Goal: Information Seeking & Learning: Compare options

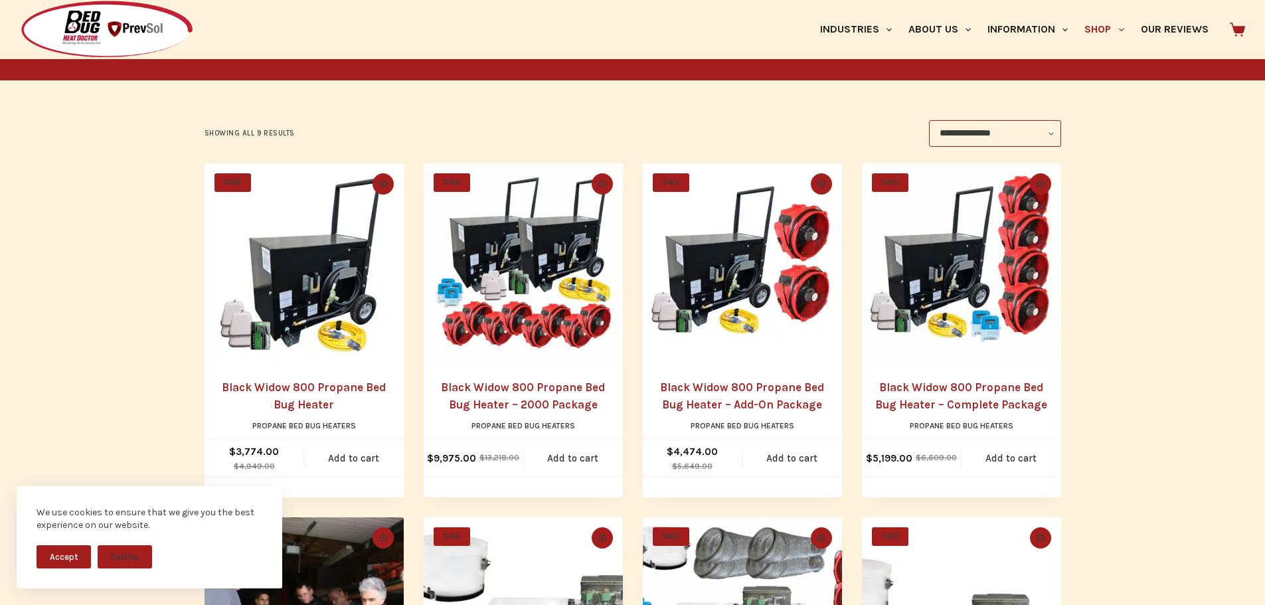
scroll to position [199, 0]
click at [133, 555] on button "Decline" at bounding box center [125, 556] width 54 height 23
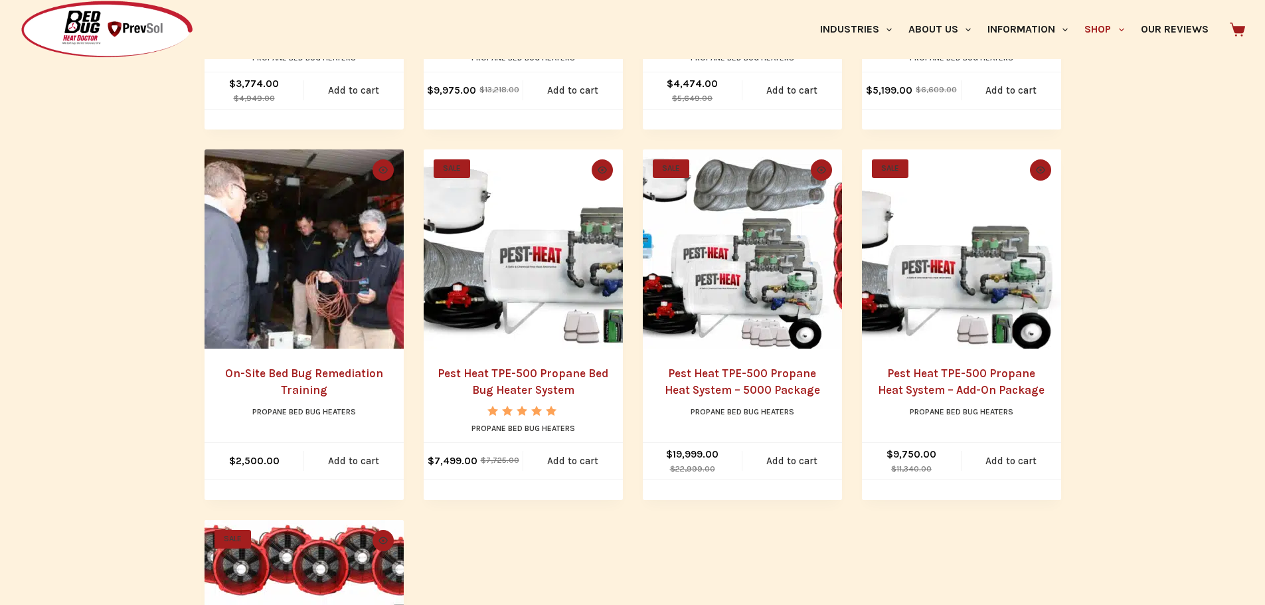
scroll to position [598, 0]
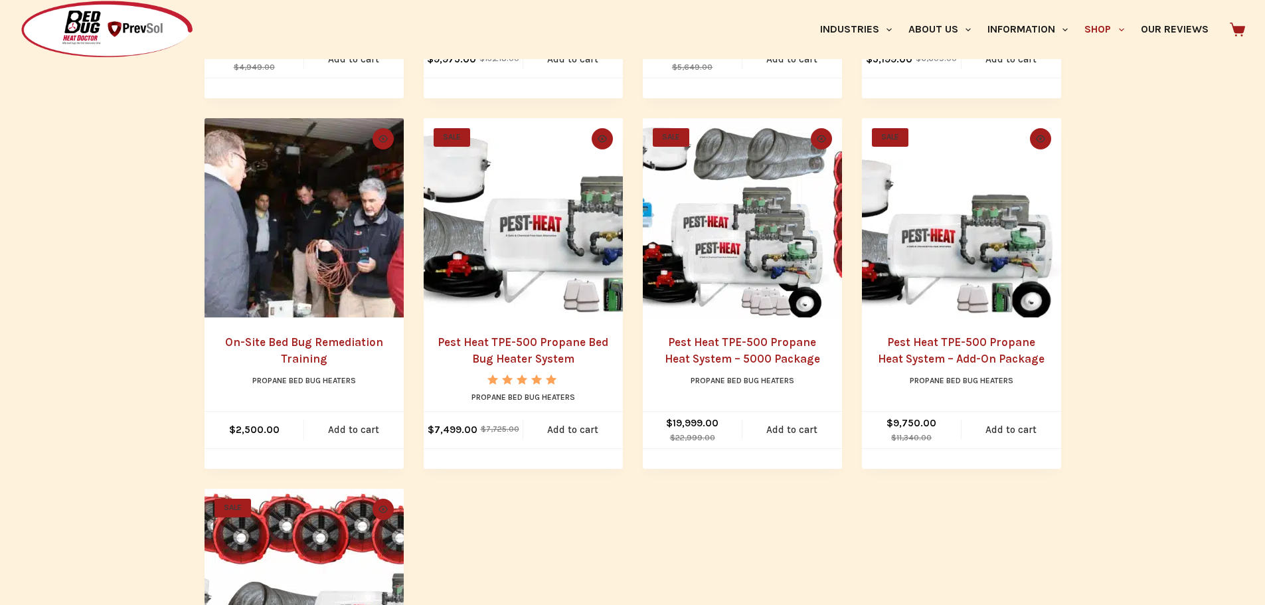
click at [307, 338] on link "On-Site Bed Bug Remediation Training" at bounding box center [304, 350] width 158 height 31
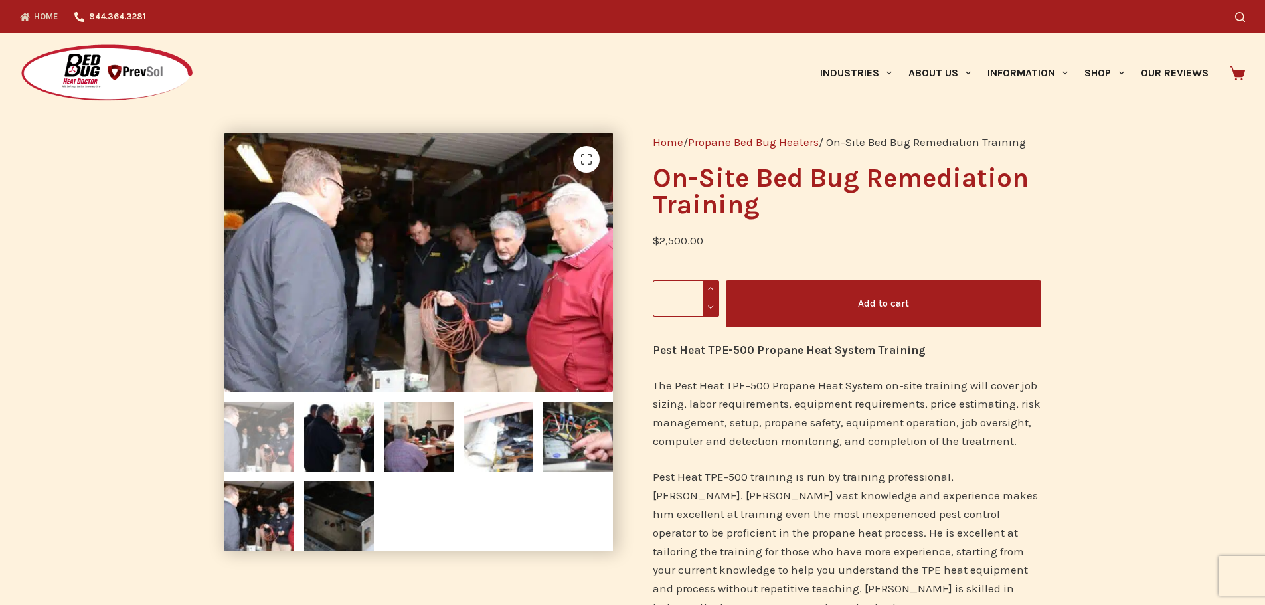
click at [44, 19] on link "Home" at bounding box center [43, 16] width 46 height 33
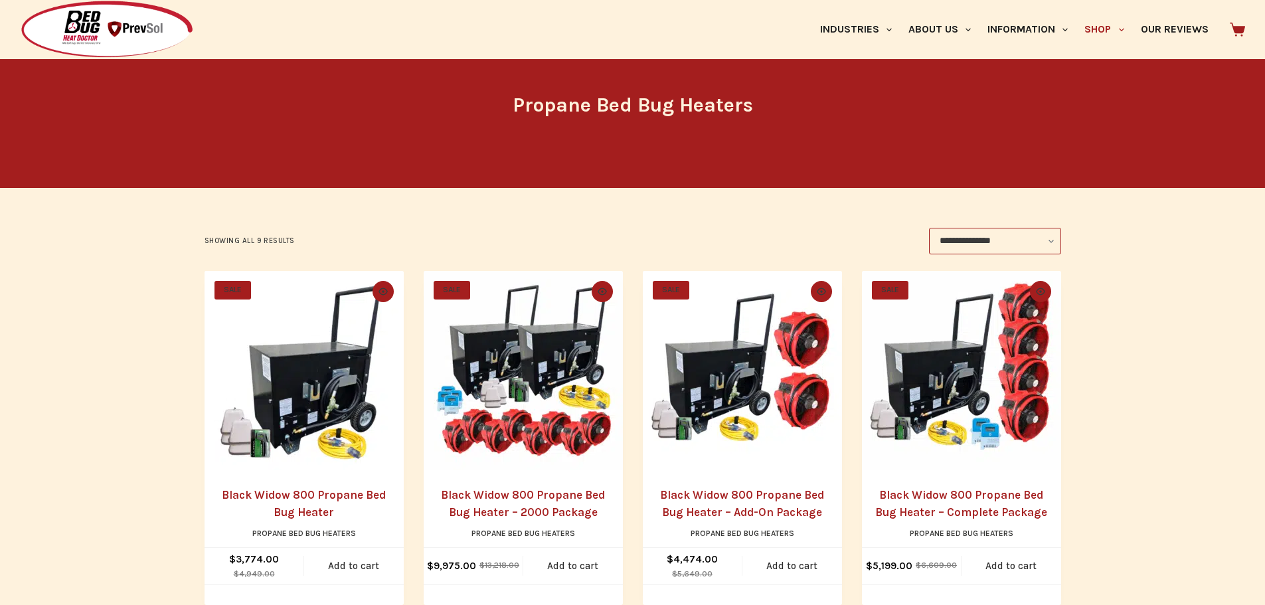
scroll to position [266, 0]
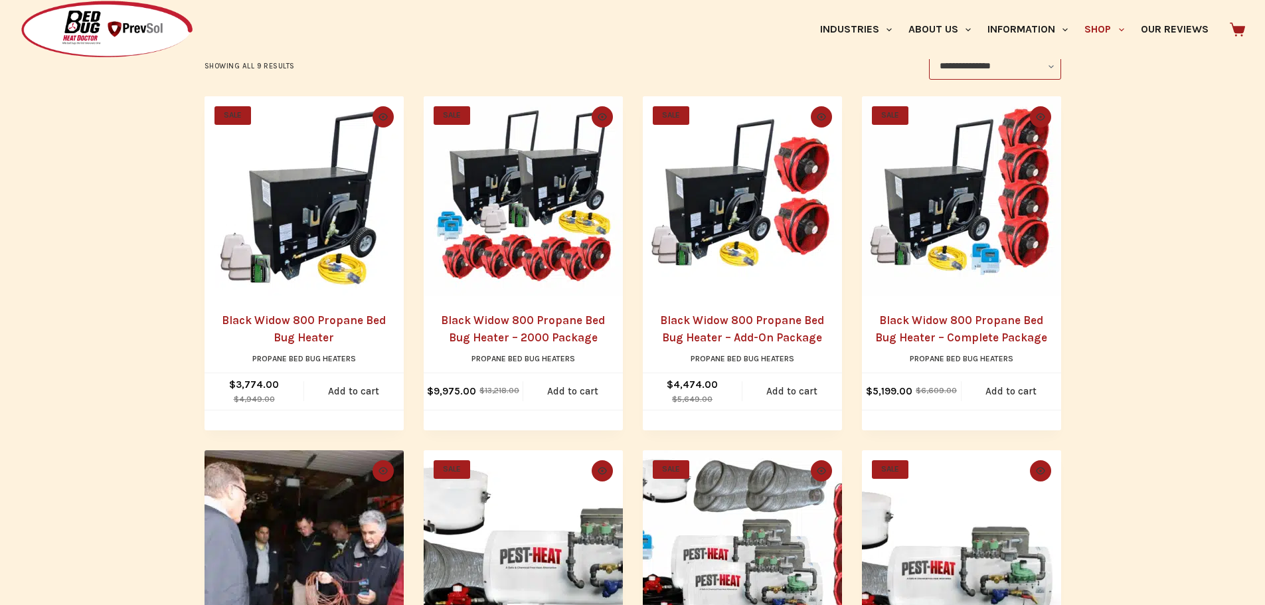
click at [544, 323] on link "Black Widow 800 Propane Bed Bug Heater – 2000 Package" at bounding box center [523, 328] width 164 height 31
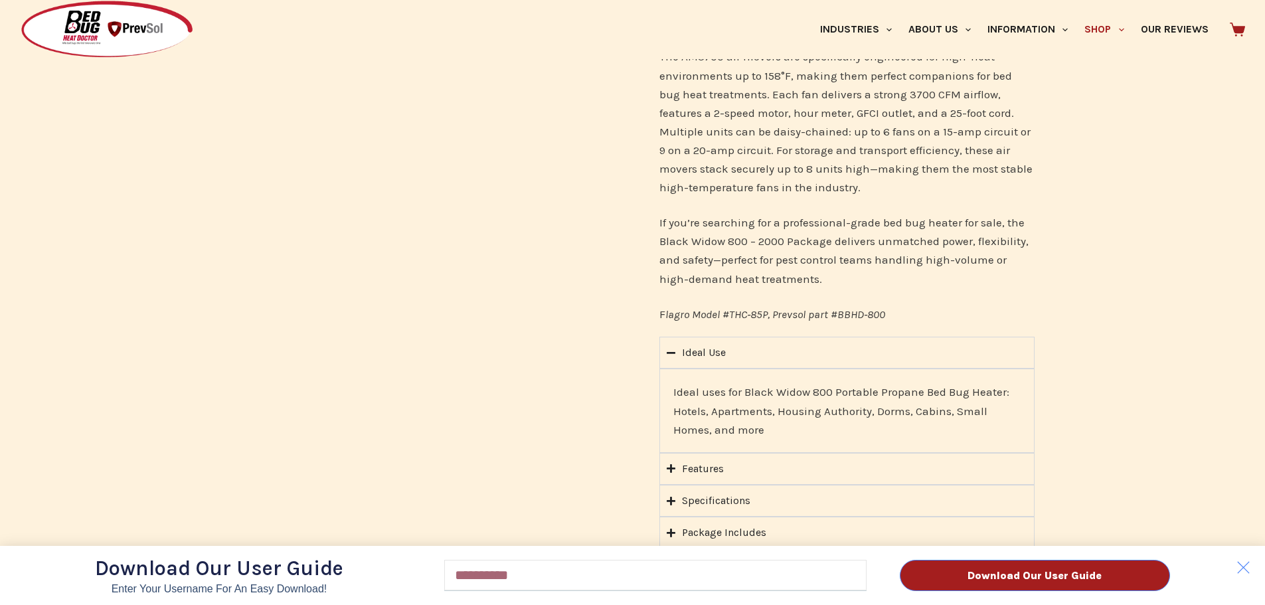
scroll to position [1062, 0]
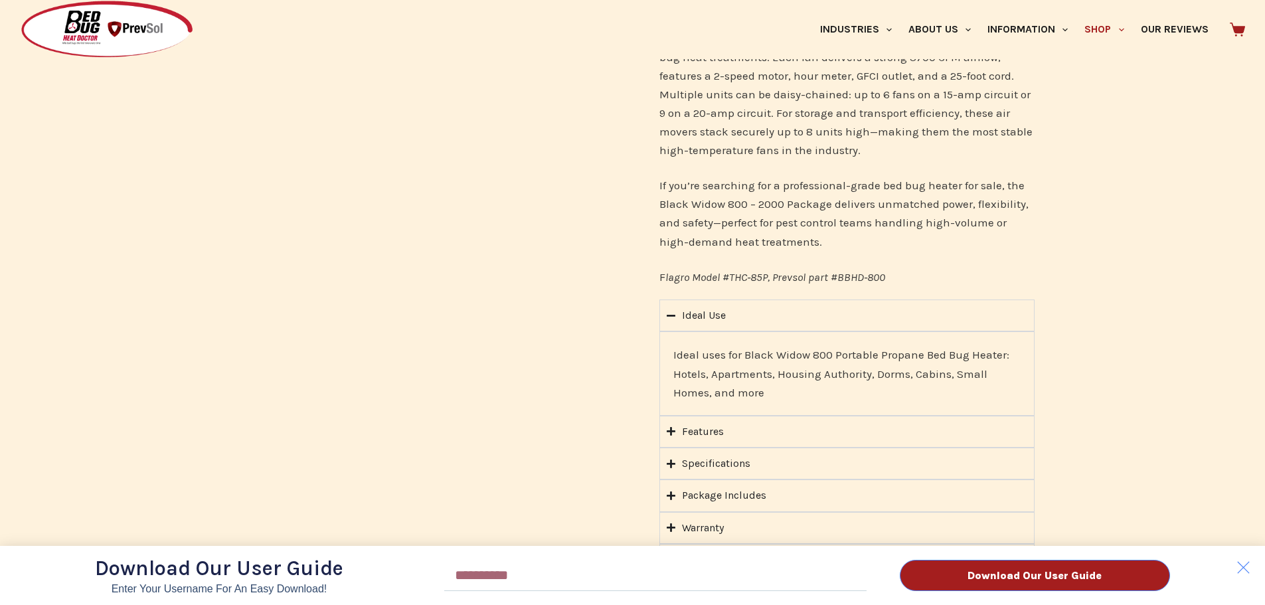
click at [710, 436] on div "Download Our User Guide Enter Your Username for an Easy Download! Email Downloa…" at bounding box center [632, 302] width 1265 height 605
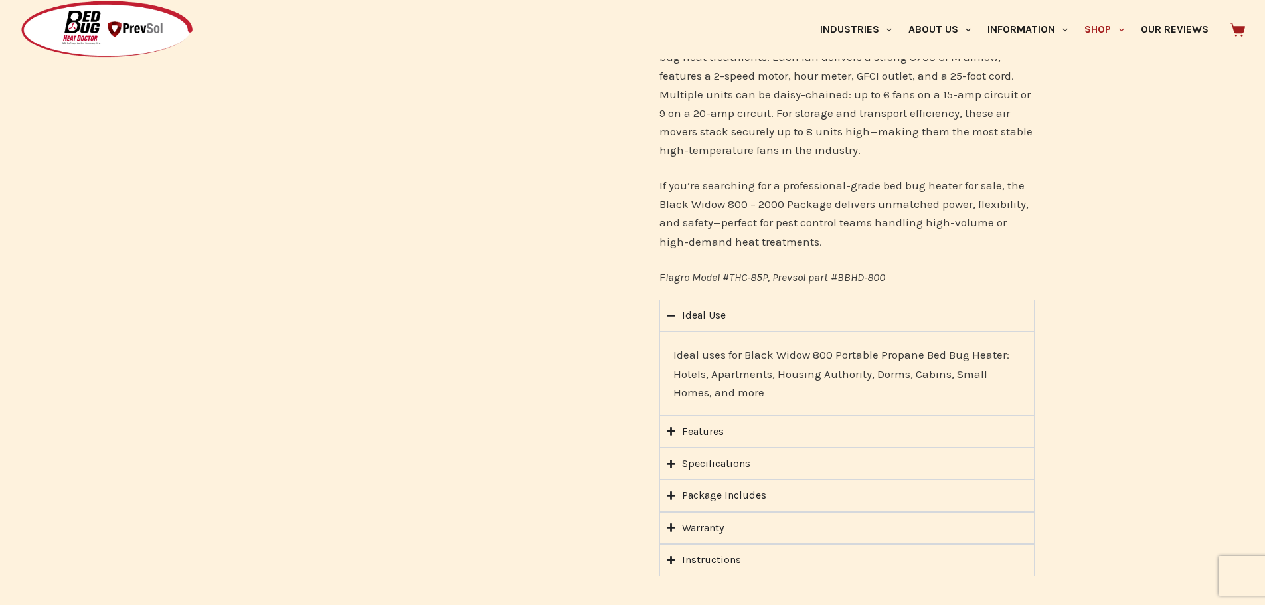
click at [669, 434] on icon "Accordion. Open links with Enter or Space, close with Escape, and navigate with…" at bounding box center [671, 431] width 9 height 10
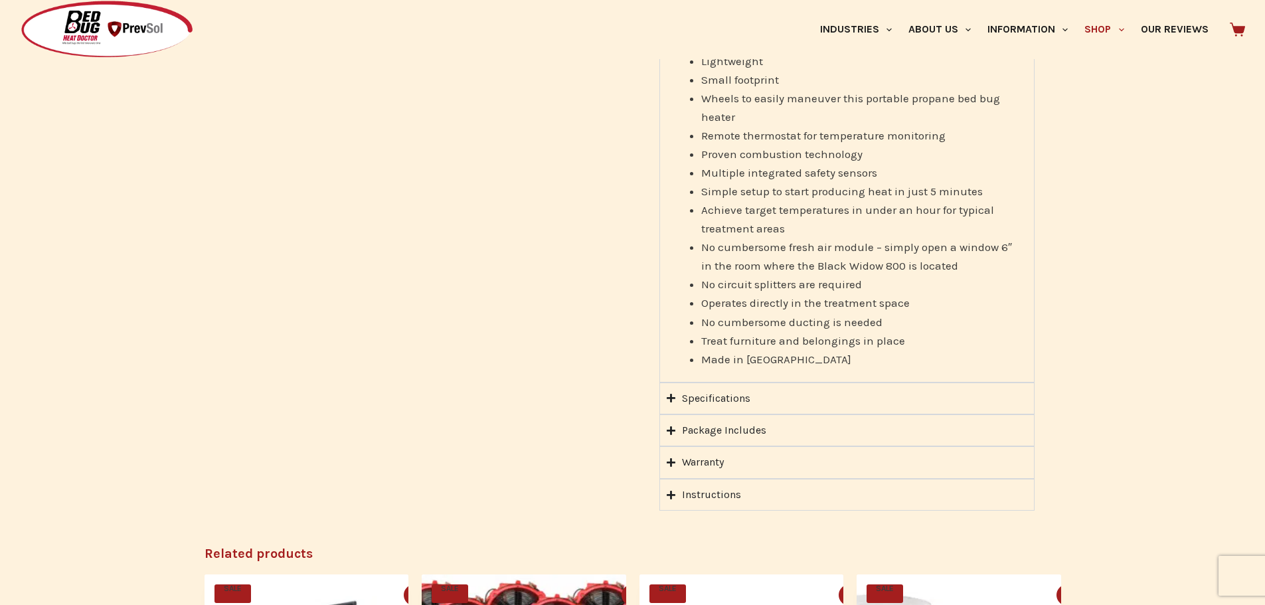
scroll to position [1461, 0]
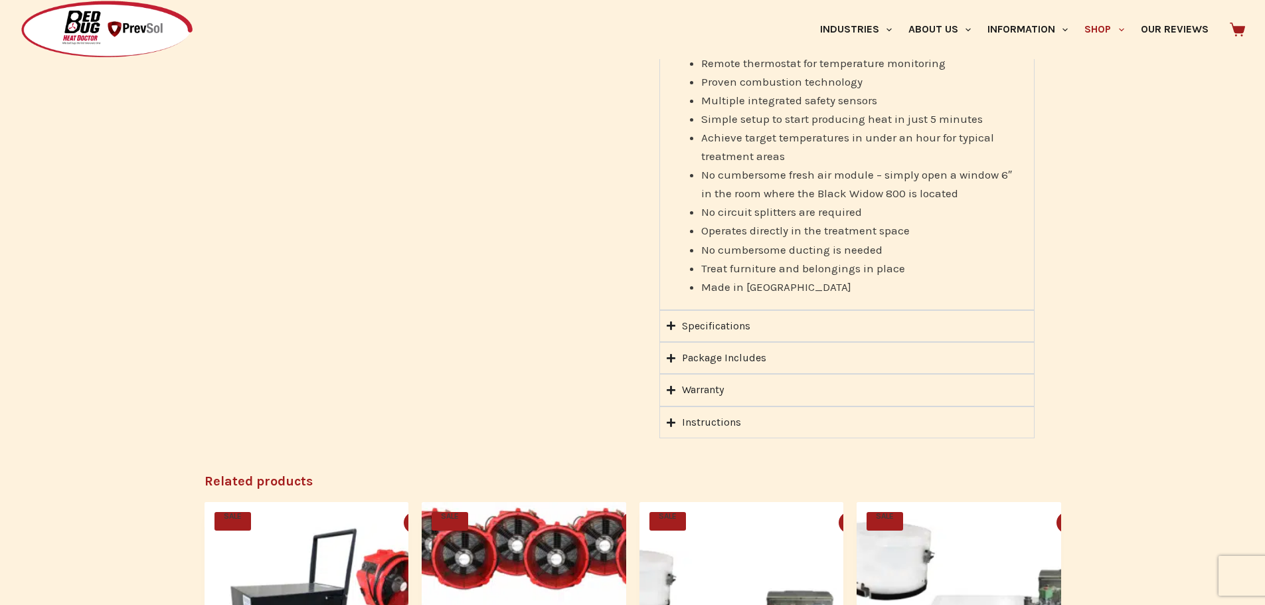
click at [673, 324] on icon "Accordion. Open links with Enter or Space, close with Escape, and navigate with…" at bounding box center [671, 326] width 9 height 10
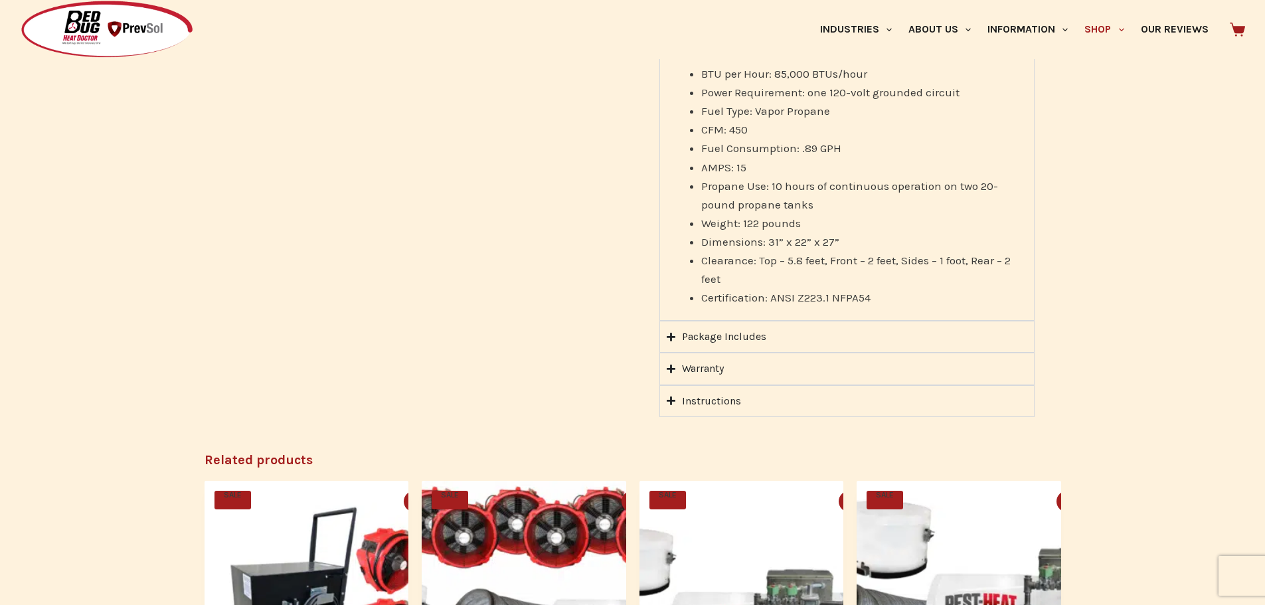
scroll to position [1328, 0]
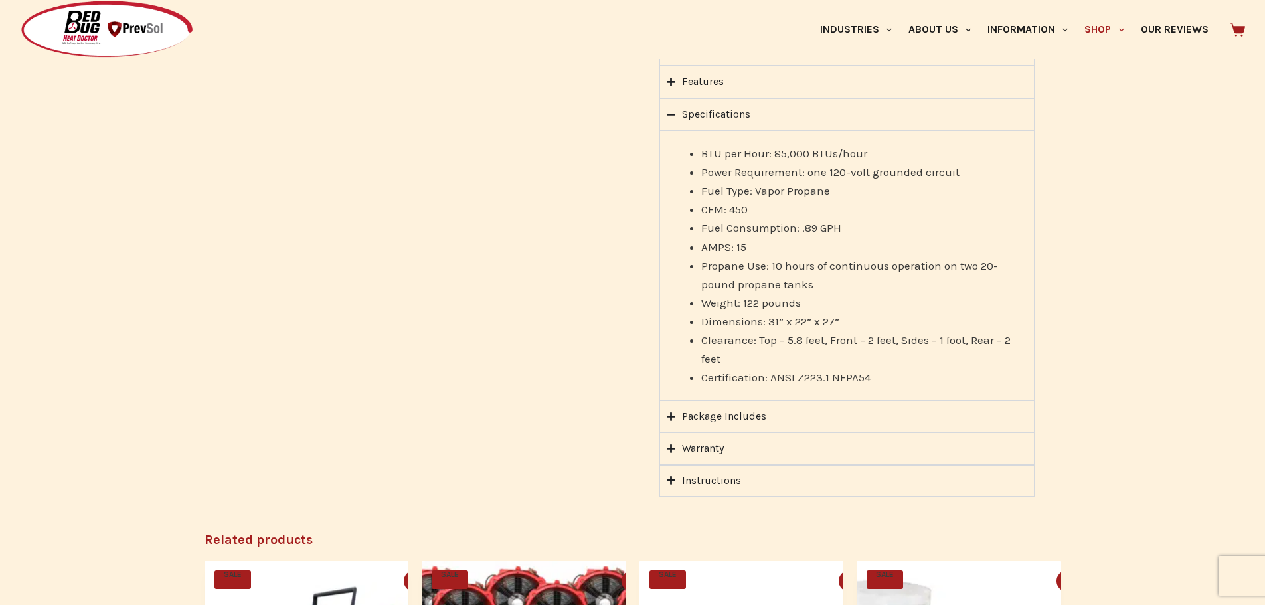
click at [726, 418] on div "Package Includes" at bounding box center [724, 416] width 84 height 17
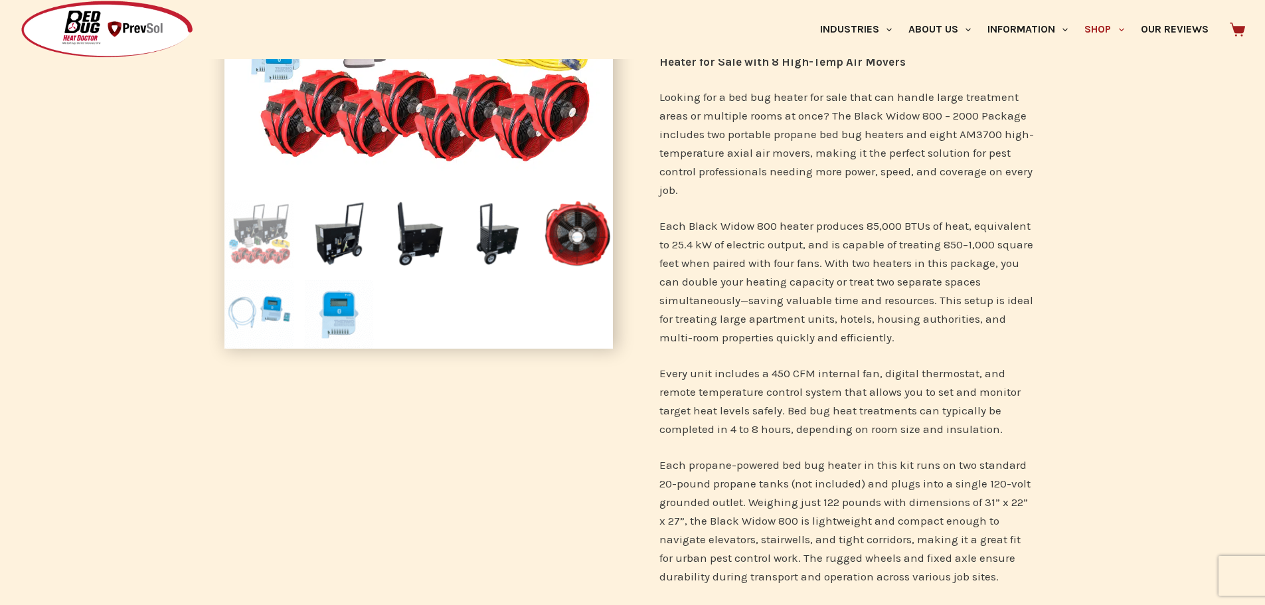
scroll to position [133, 0]
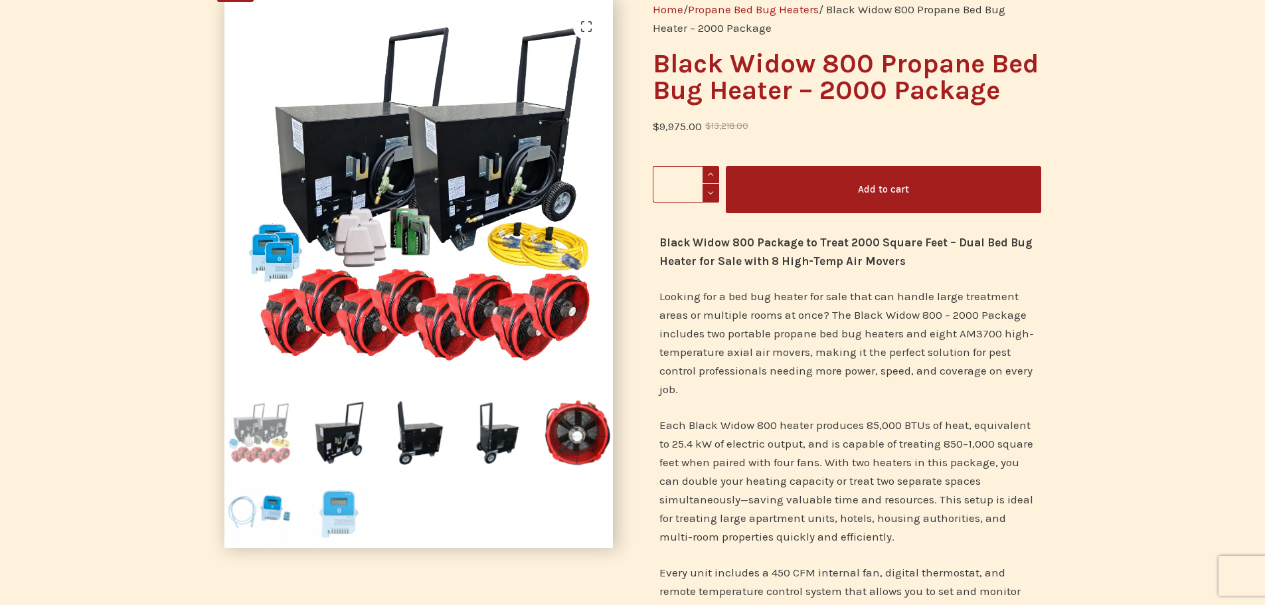
click at [347, 507] on img at bounding box center [339, 513] width 70 height 70
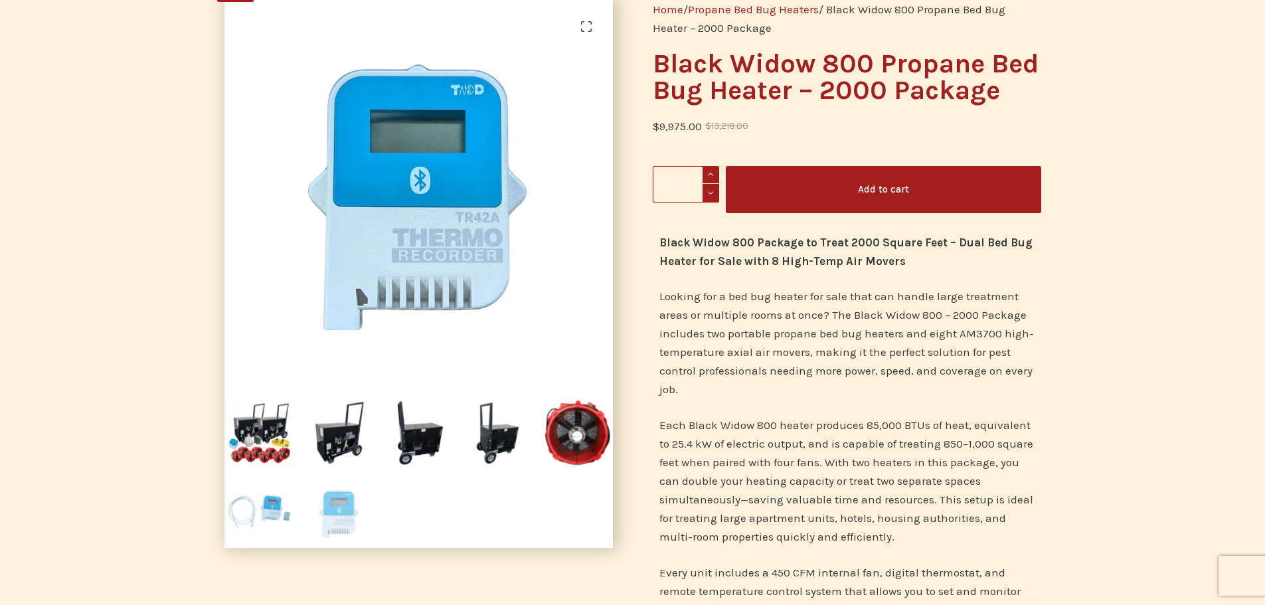
click at [277, 516] on img at bounding box center [259, 513] width 70 height 70
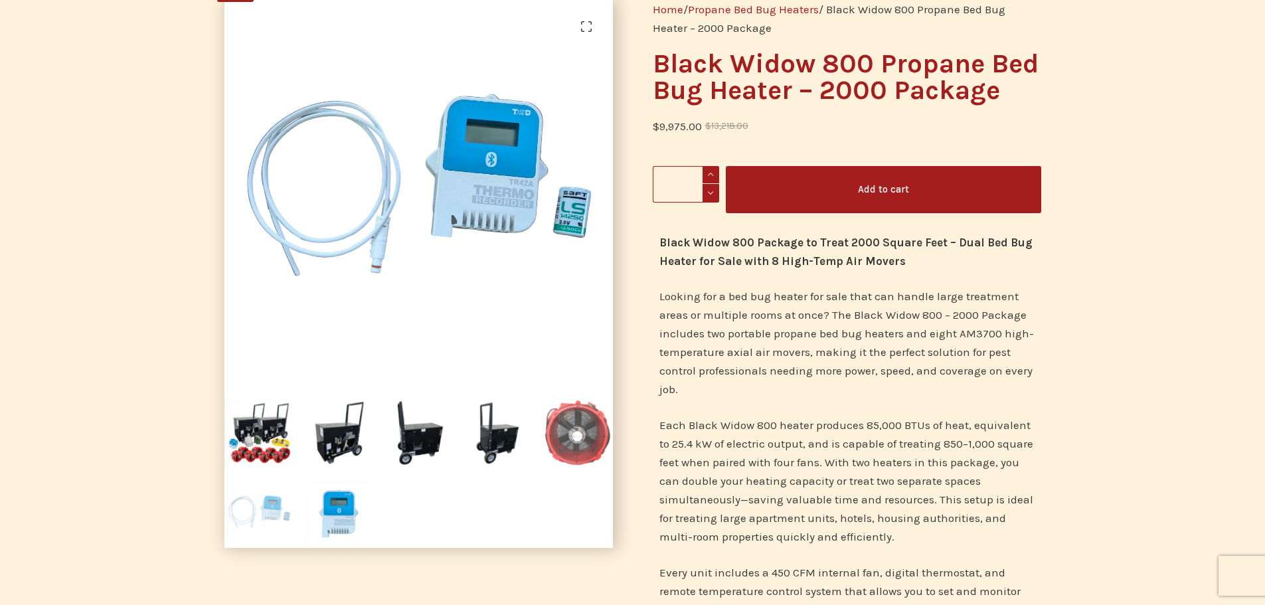
click at [586, 444] on img at bounding box center [578, 433] width 70 height 70
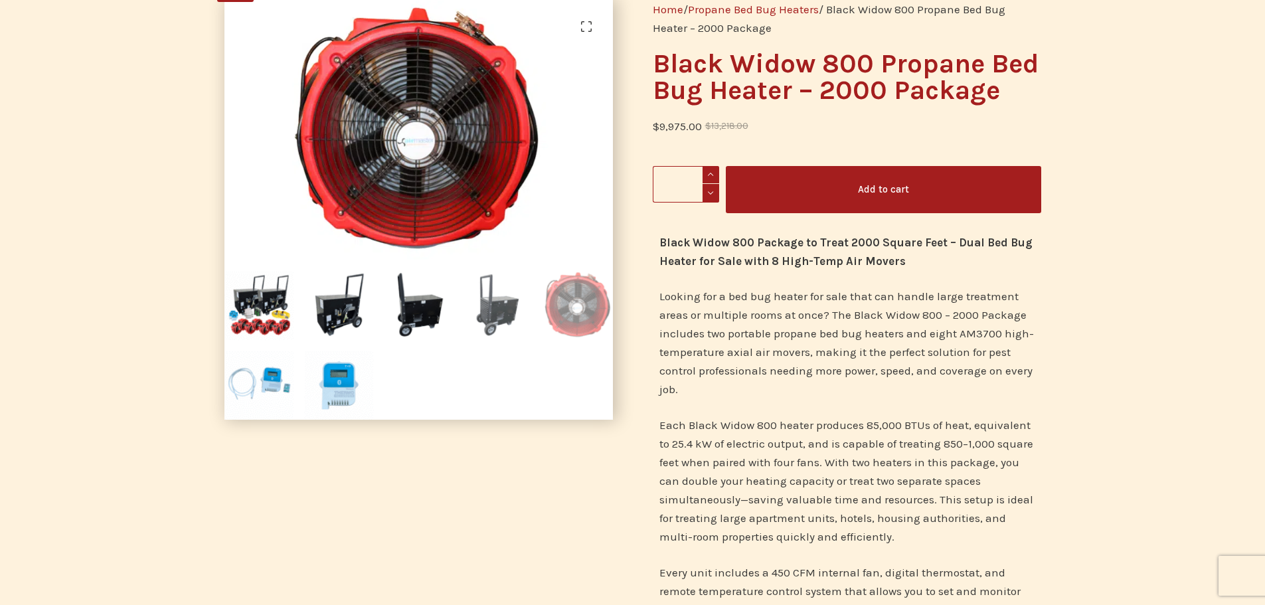
click at [491, 303] on img at bounding box center [498, 305] width 70 height 70
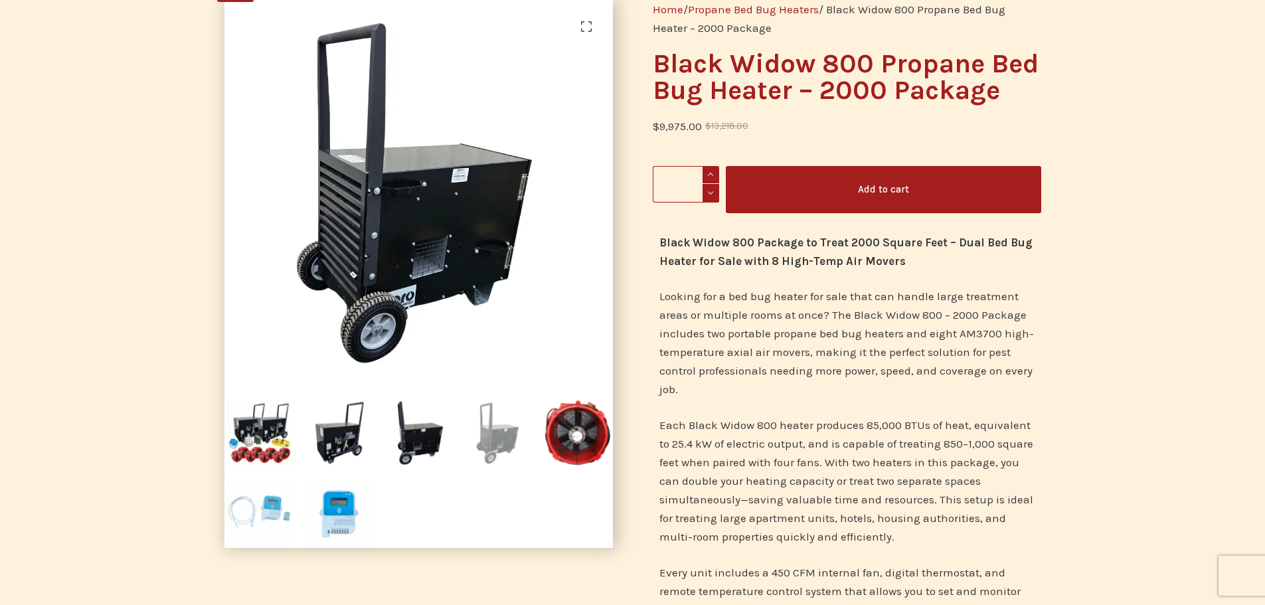
click at [281, 469] on li at bounding box center [259, 508] width 80 height 80
click at [266, 445] on img at bounding box center [259, 433] width 70 height 70
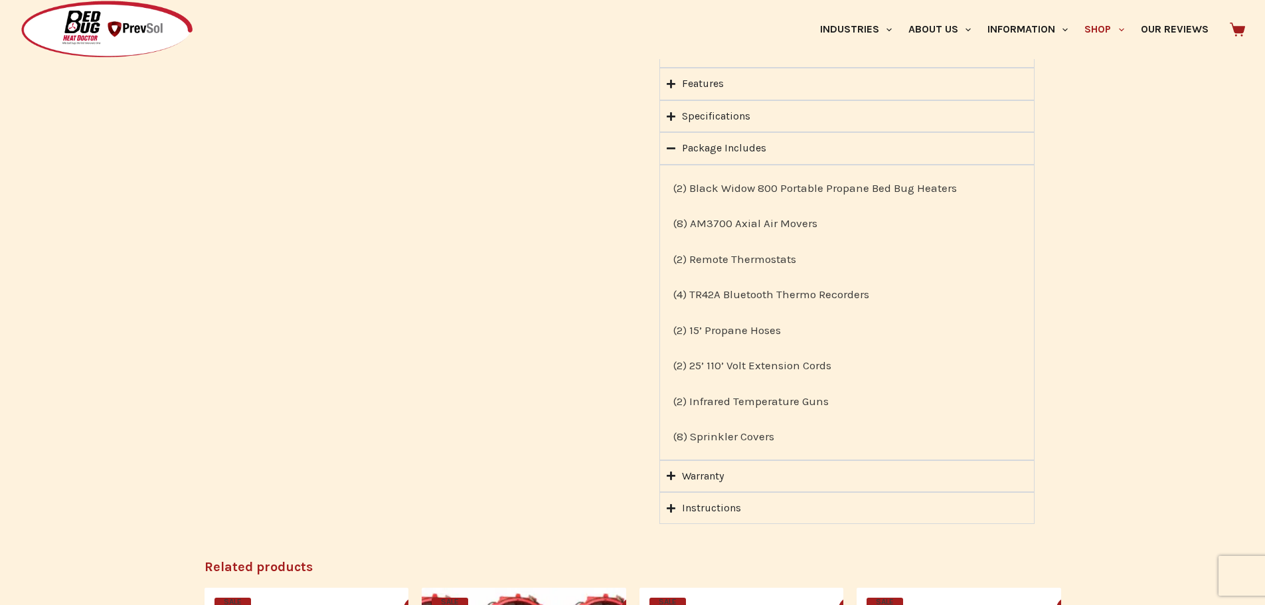
scroll to position [1328, 0]
drag, startPoint x: 690, startPoint y: 398, endPoint x: 834, endPoint y: 390, distance: 144.3
click at [834, 390] on p "(2) Infrared Temperature Guns" at bounding box center [846, 399] width 347 height 19
copy p "Infrared Temperature Guns"
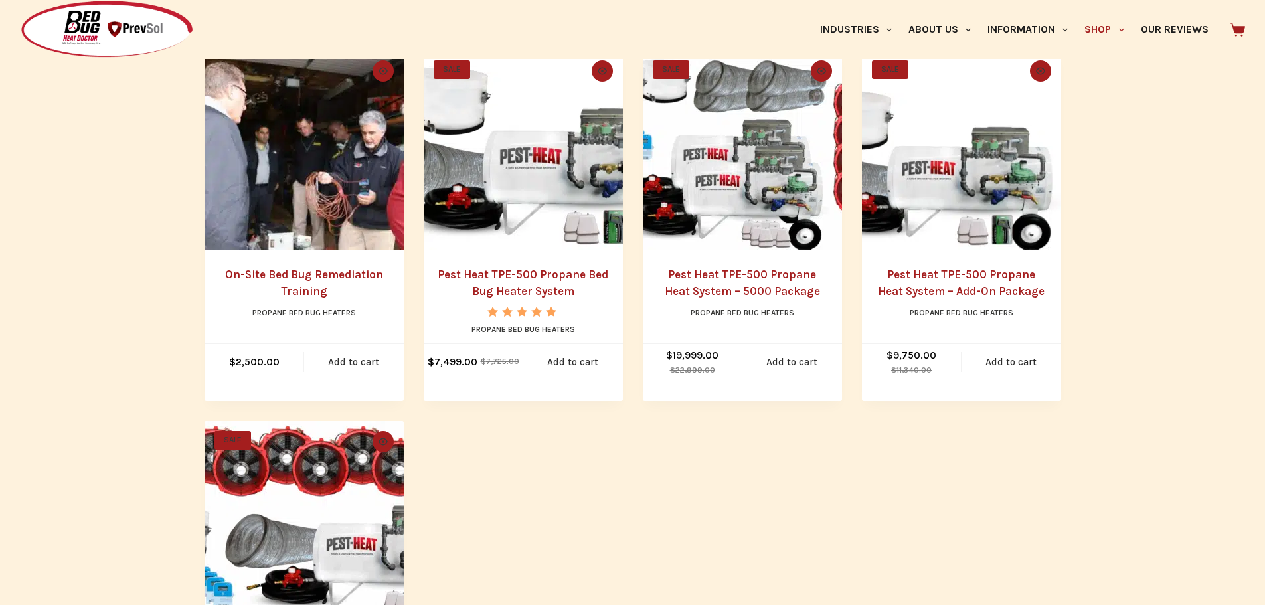
scroll to position [664, 0]
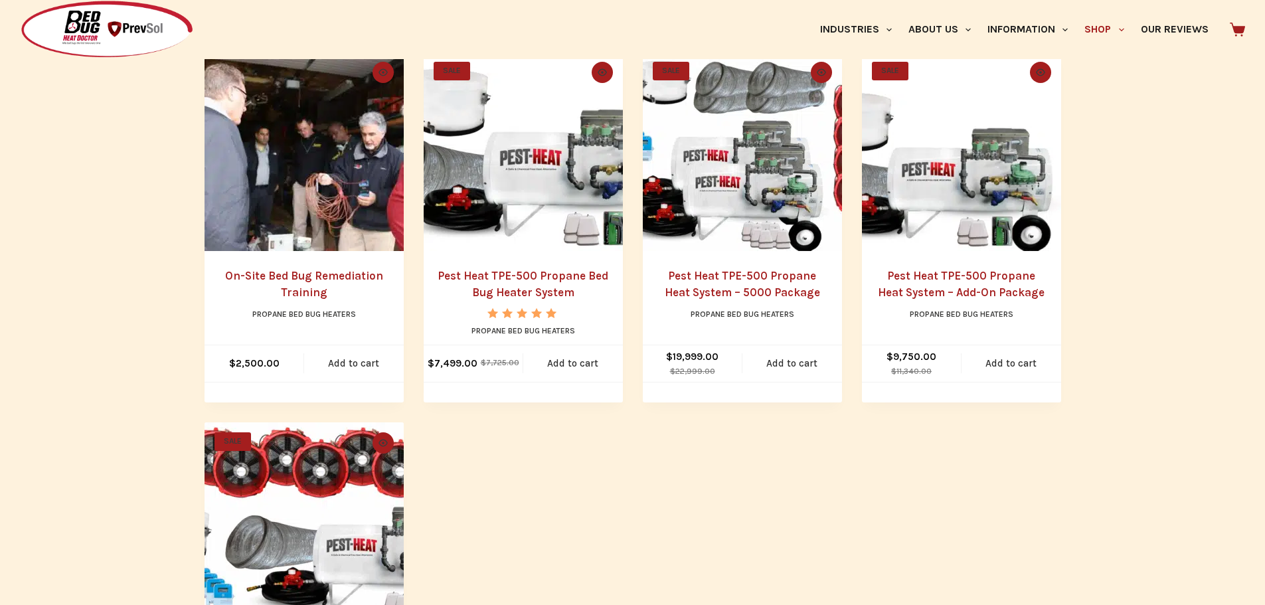
click at [513, 293] on link "Pest Heat TPE-500 Propane Bed Bug Heater System" at bounding box center [523, 284] width 171 height 31
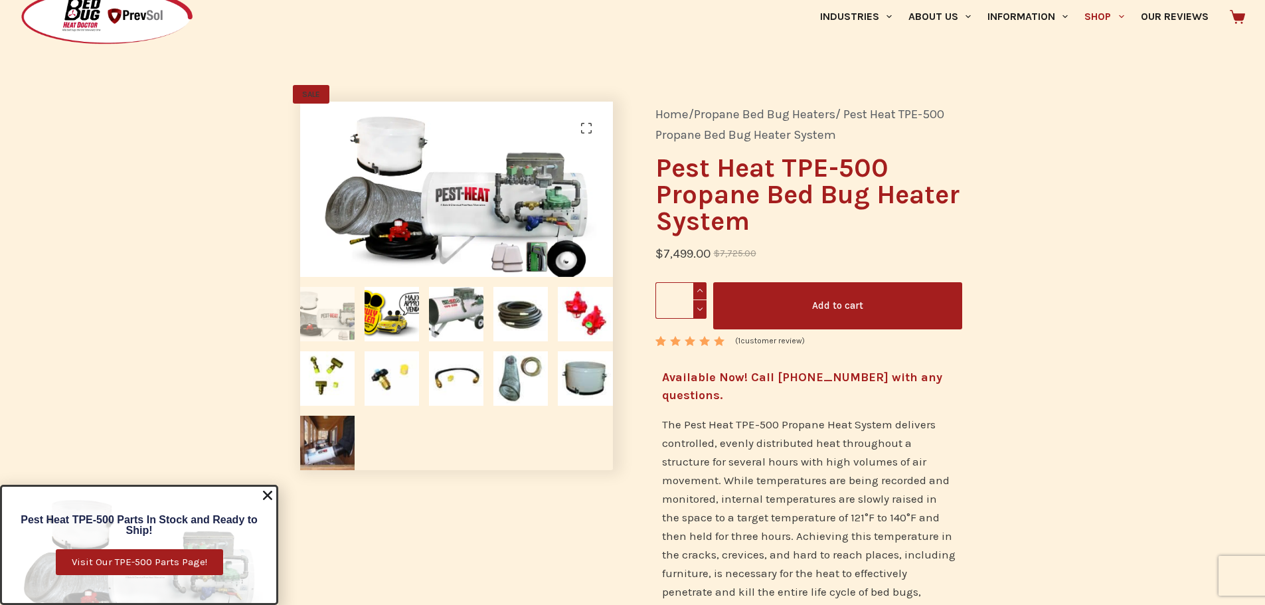
scroll to position [133, 0]
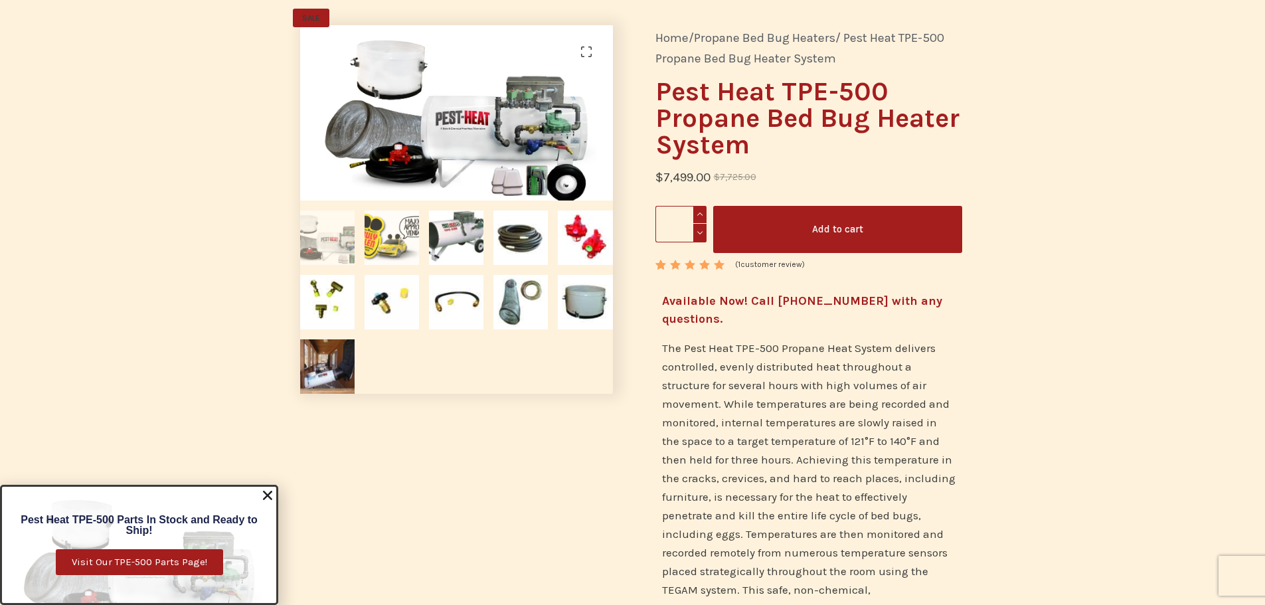
click at [396, 250] on img at bounding box center [392, 237] width 54 height 54
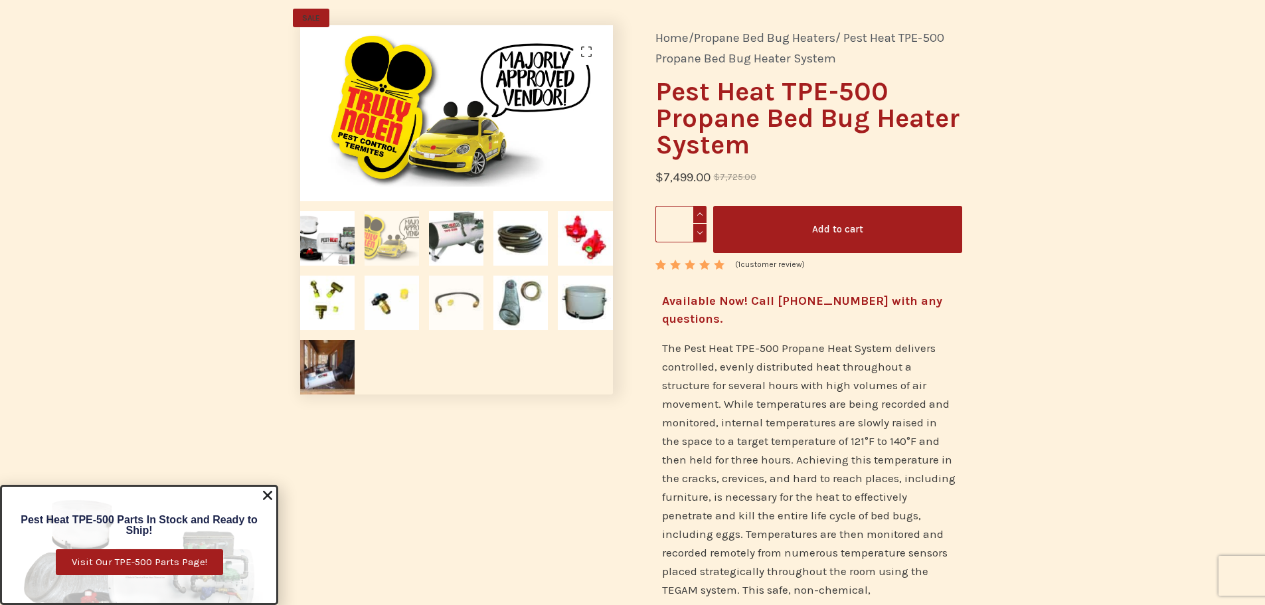
scroll to position [66, 0]
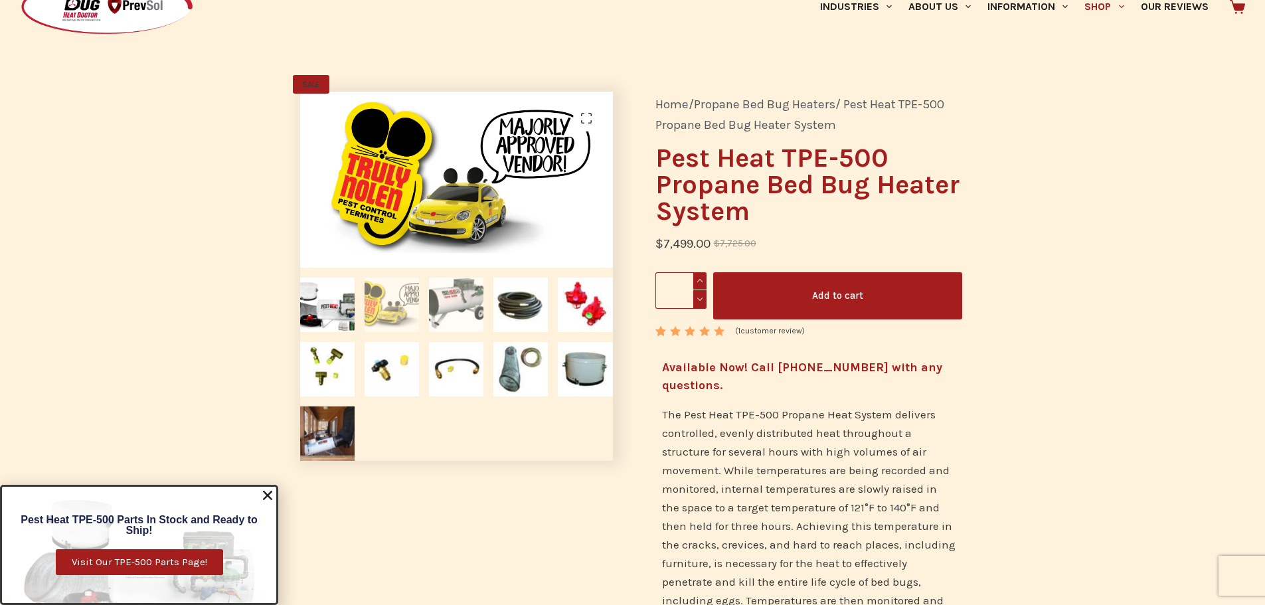
click at [452, 313] on img at bounding box center [456, 305] width 54 height 54
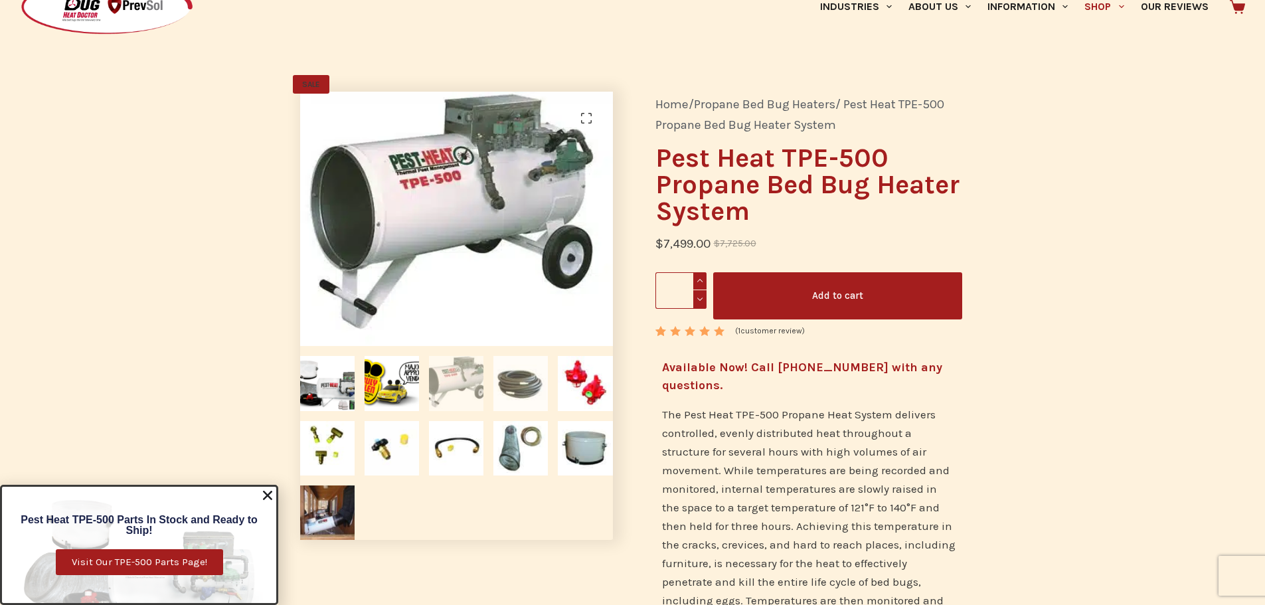
click at [530, 386] on img at bounding box center [520, 383] width 54 height 54
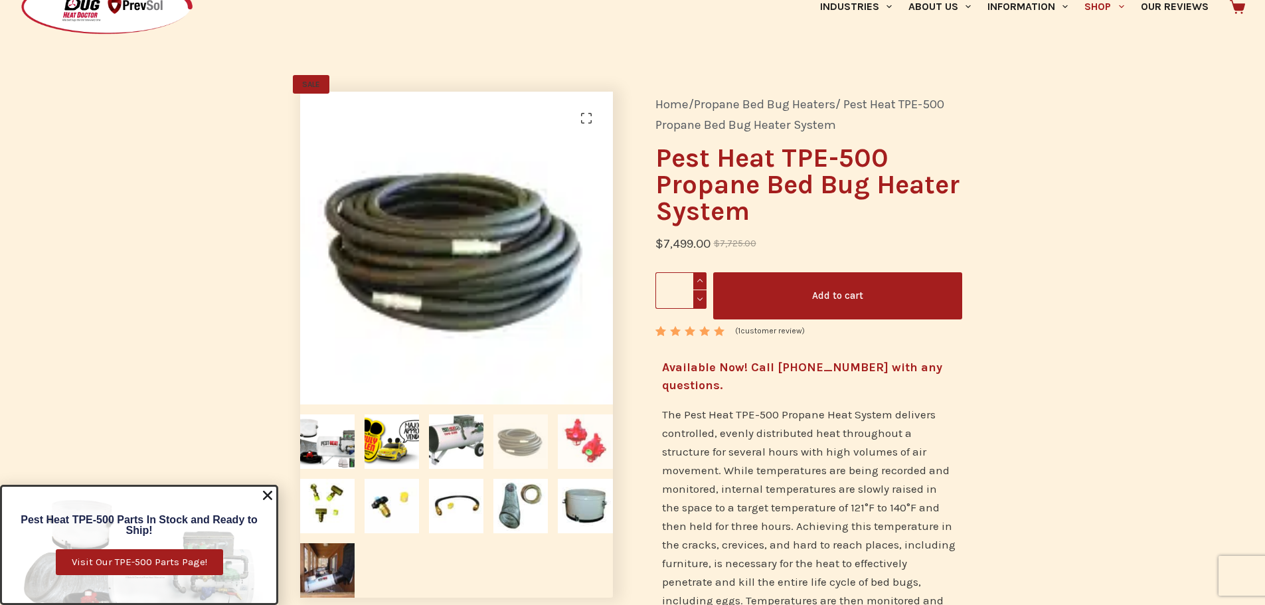
click at [594, 424] on img at bounding box center [585, 441] width 54 height 54
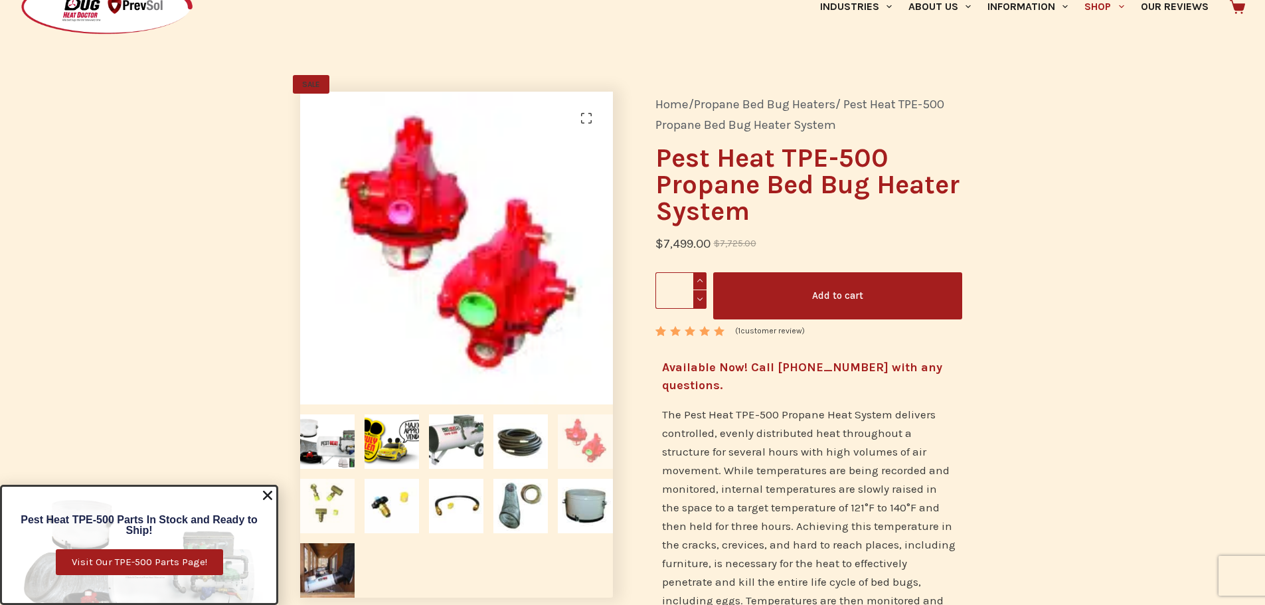
click at [329, 506] on img at bounding box center [327, 506] width 54 height 54
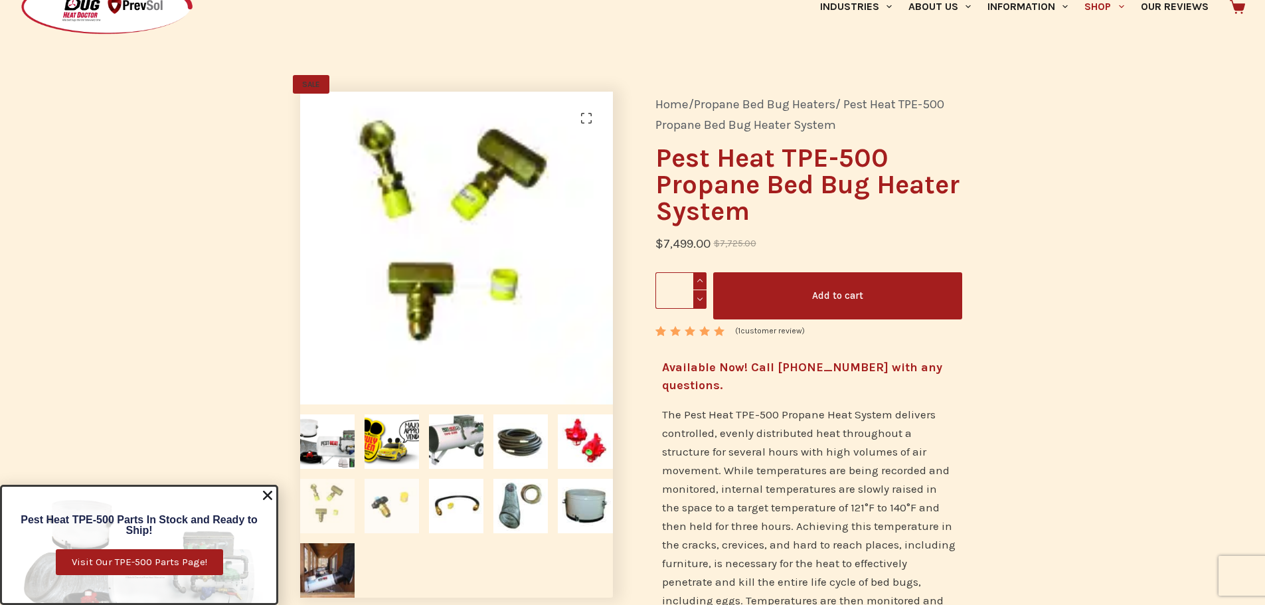
click at [401, 511] on img at bounding box center [392, 506] width 54 height 54
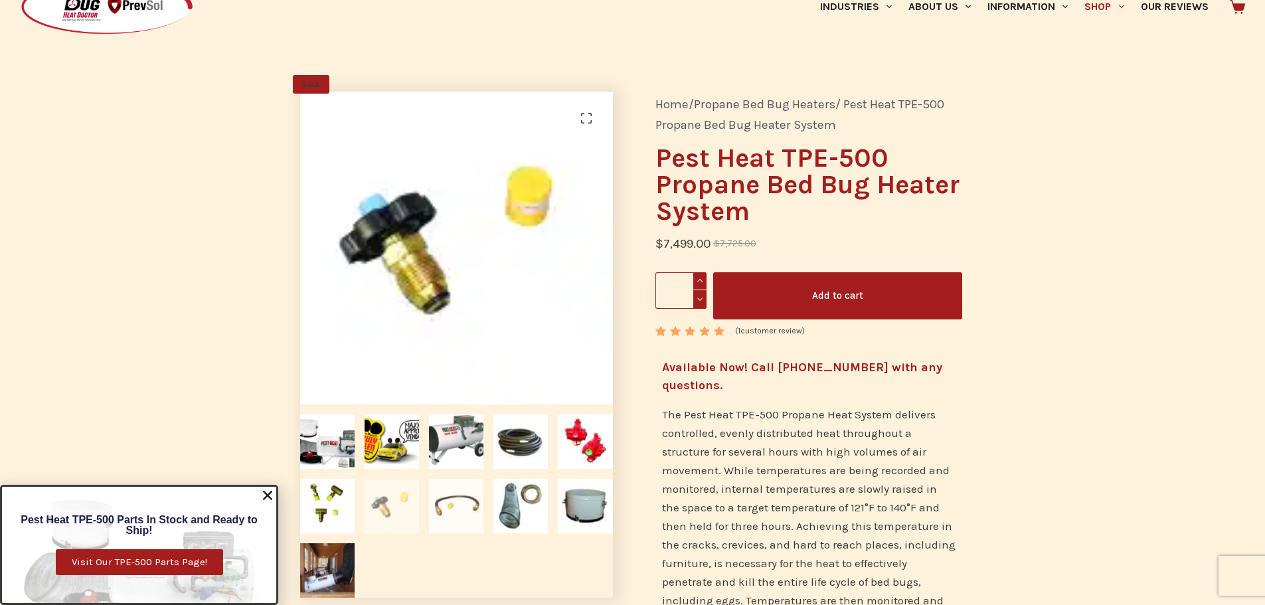
click at [444, 513] on img at bounding box center [456, 506] width 54 height 54
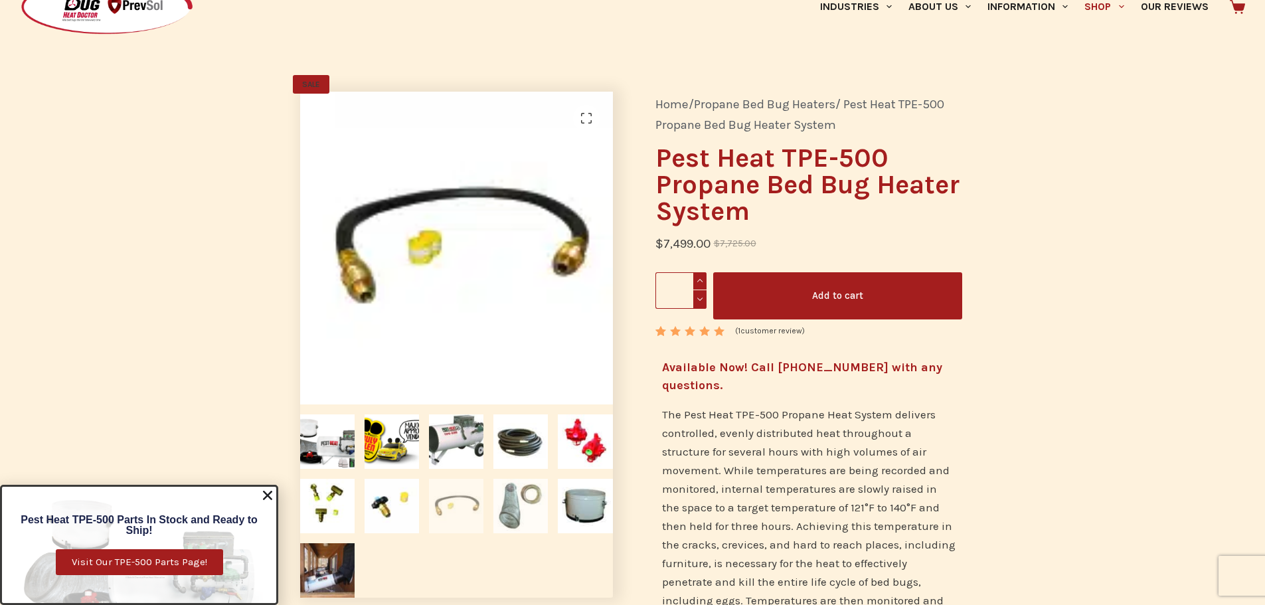
click at [521, 517] on img at bounding box center [520, 506] width 54 height 54
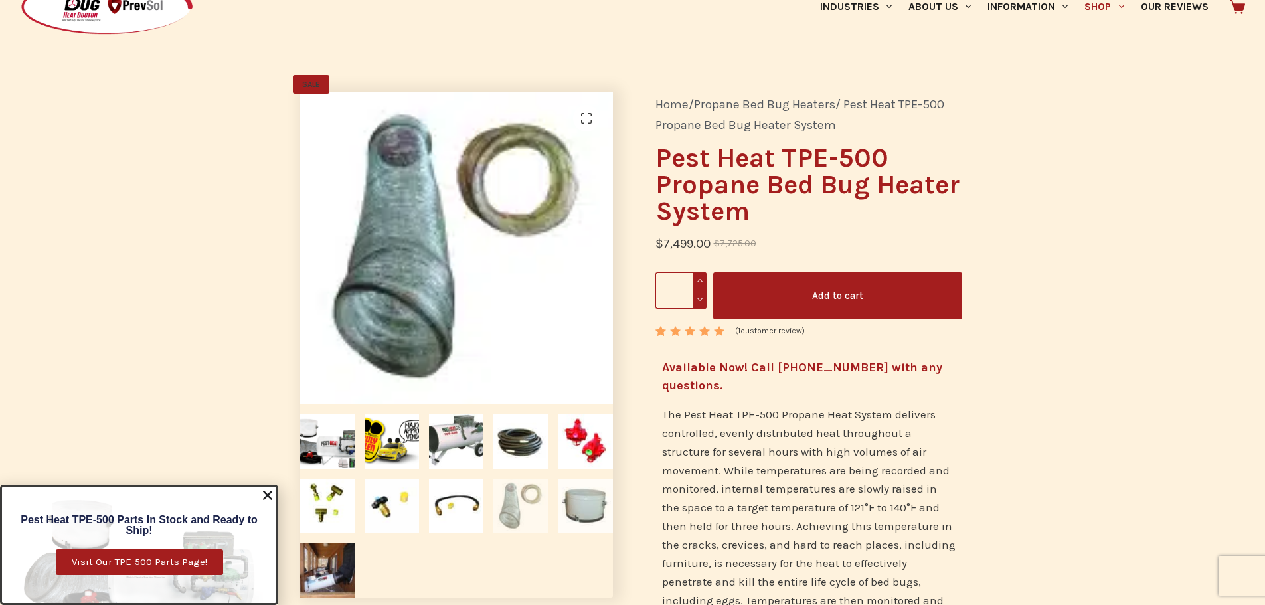
click at [586, 520] on img at bounding box center [585, 506] width 54 height 54
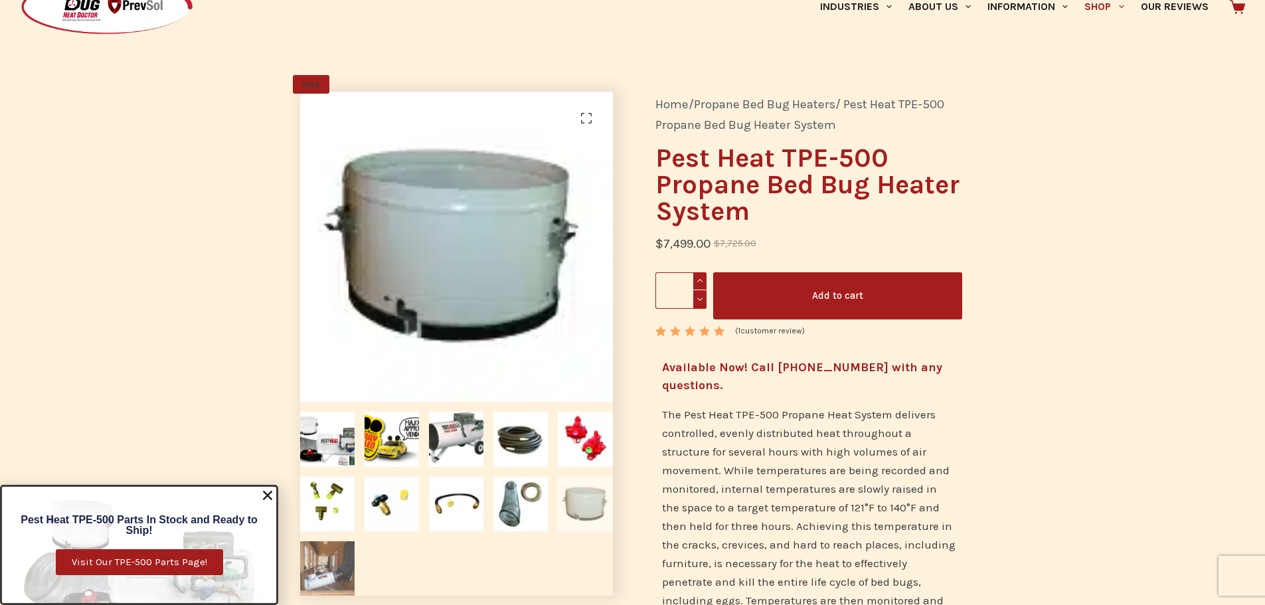
click at [316, 562] on img at bounding box center [327, 568] width 54 height 54
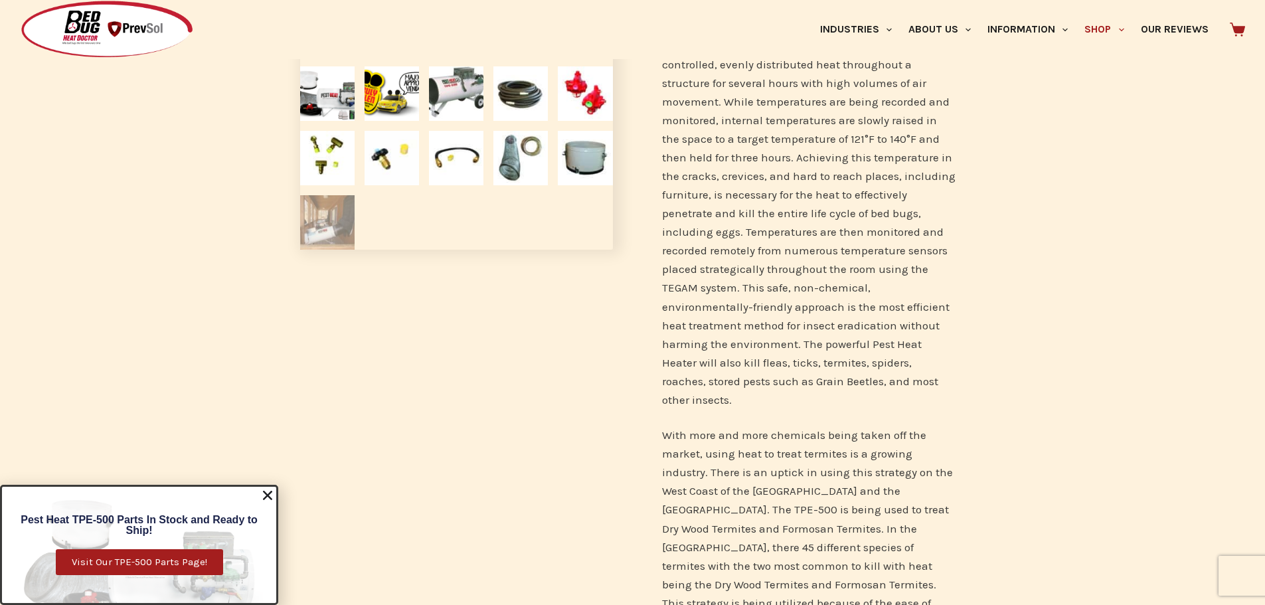
scroll to position [0, 0]
